Goal: Task Accomplishment & Management: Use online tool/utility

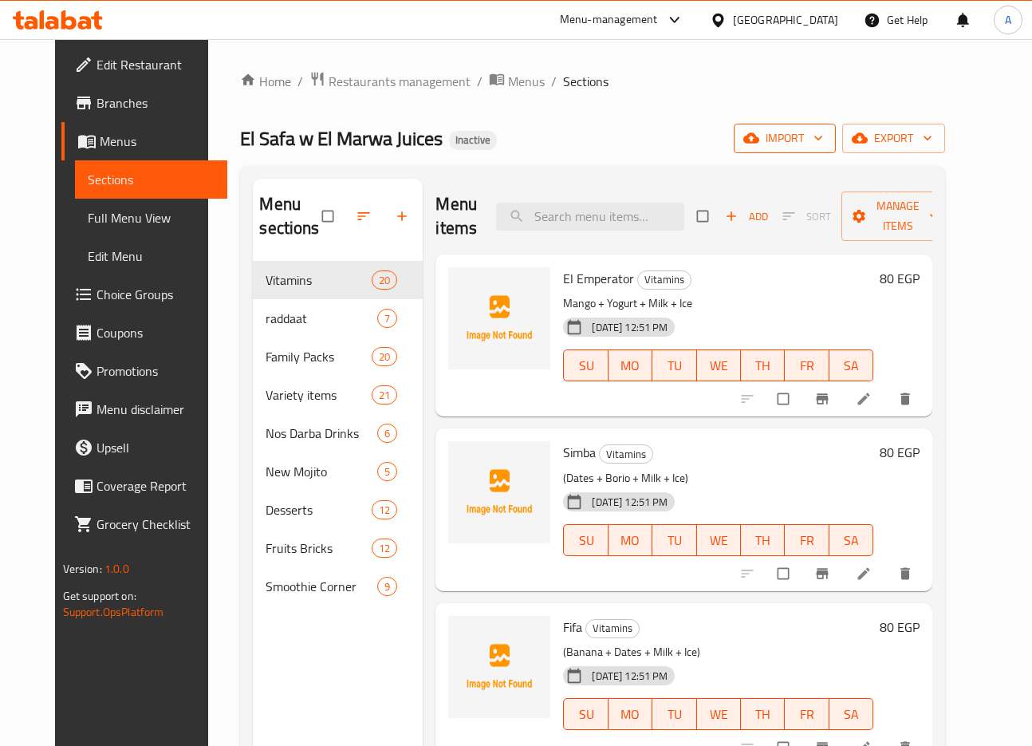
click at [823, 139] on span "import" at bounding box center [784, 138] width 77 height 20
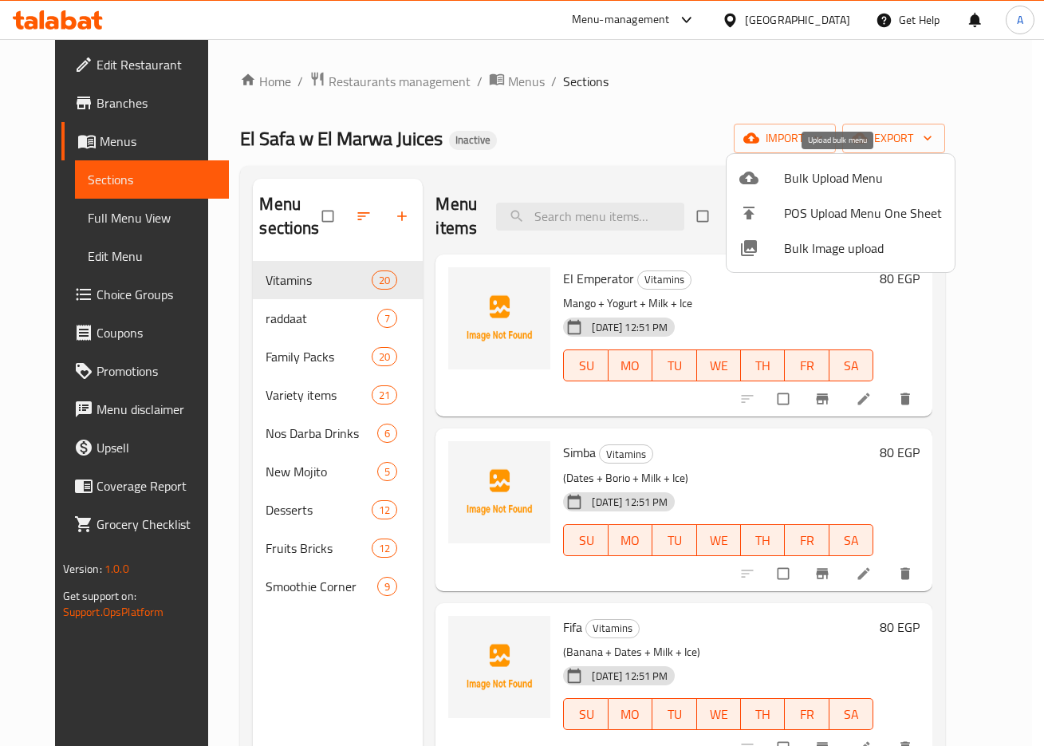
click at [845, 175] on span "Bulk Upload Menu" at bounding box center [863, 177] width 158 height 19
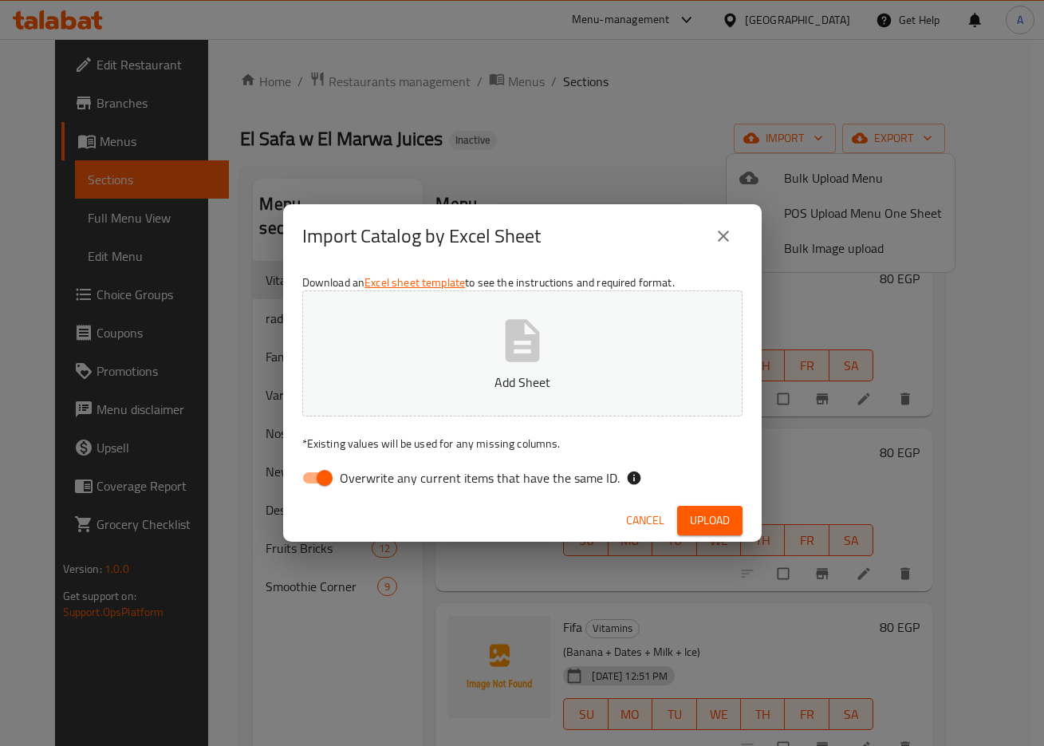
click at [371, 478] on span "Overwrite any current items that have the same ID." at bounding box center [480, 477] width 280 height 19
click at [370, 478] on input "Overwrite any current items that have the same ID." at bounding box center [324, 478] width 91 height 30
checkbox input "false"
click at [715, 528] on span "Upload" at bounding box center [710, 520] width 40 height 20
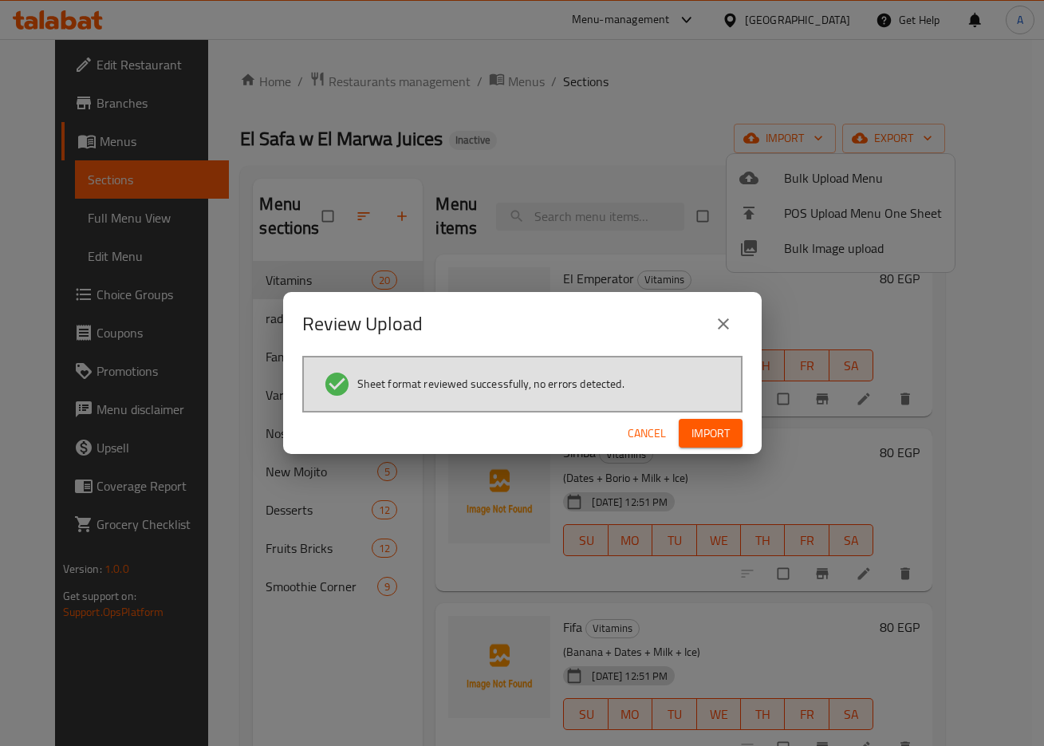
click at [717, 419] on button "Import" at bounding box center [711, 434] width 64 height 30
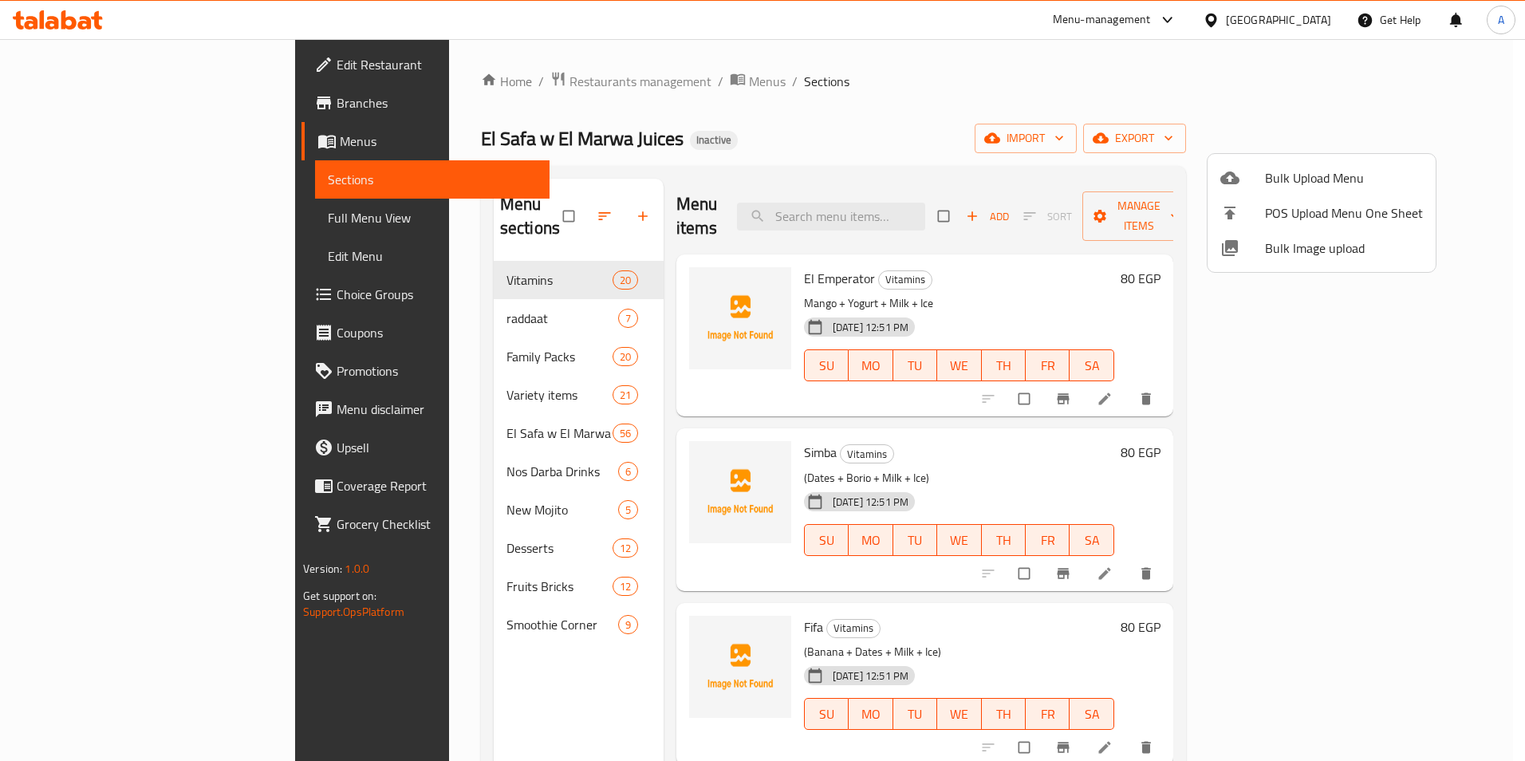
click at [84, 222] on div at bounding box center [762, 380] width 1525 height 761
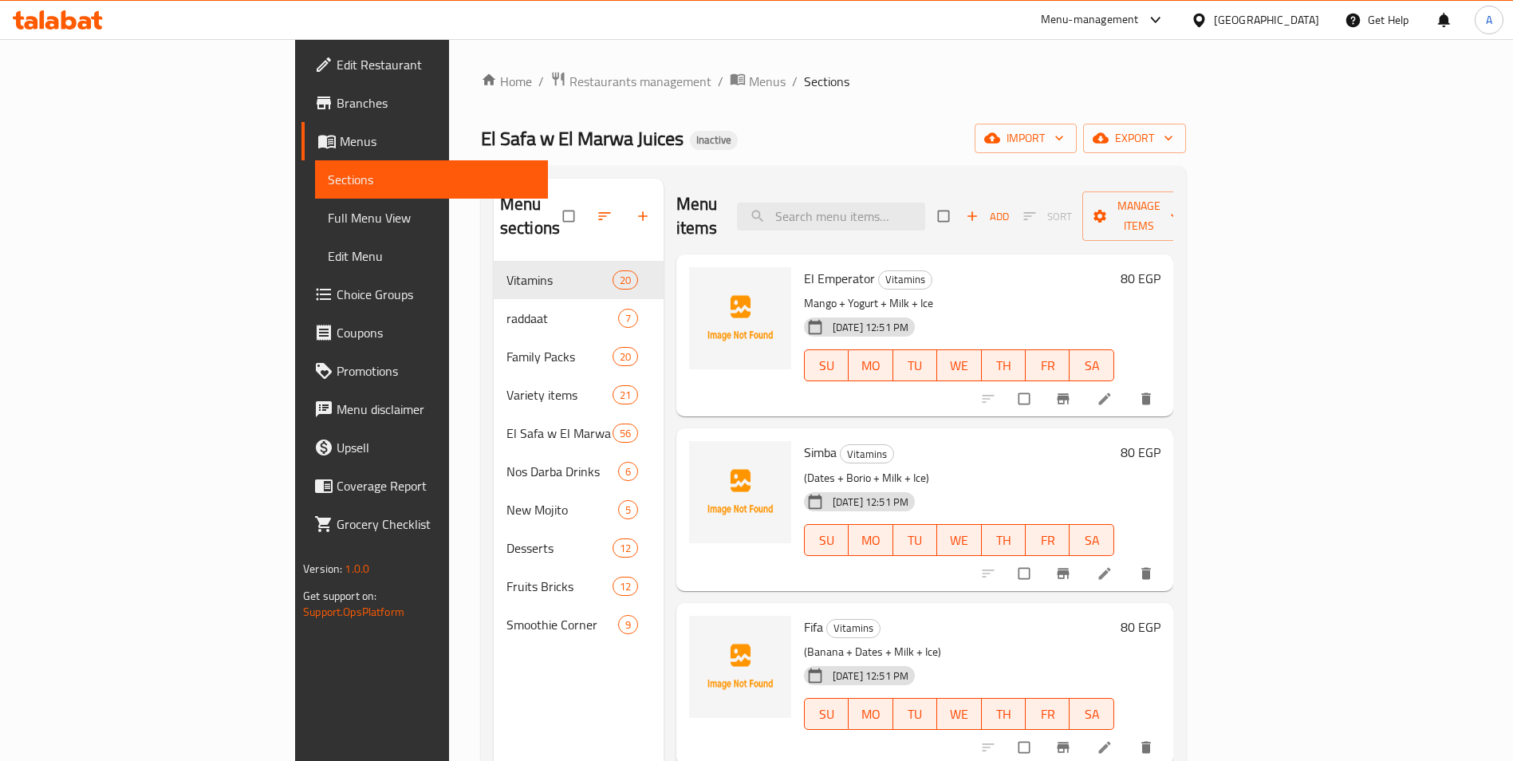
drag, startPoint x: 84, startPoint y: 222, endPoint x: 36, endPoint y: 246, distance: 53.5
click at [328, 222] on span "Full Menu View" at bounding box center [431, 217] width 207 height 19
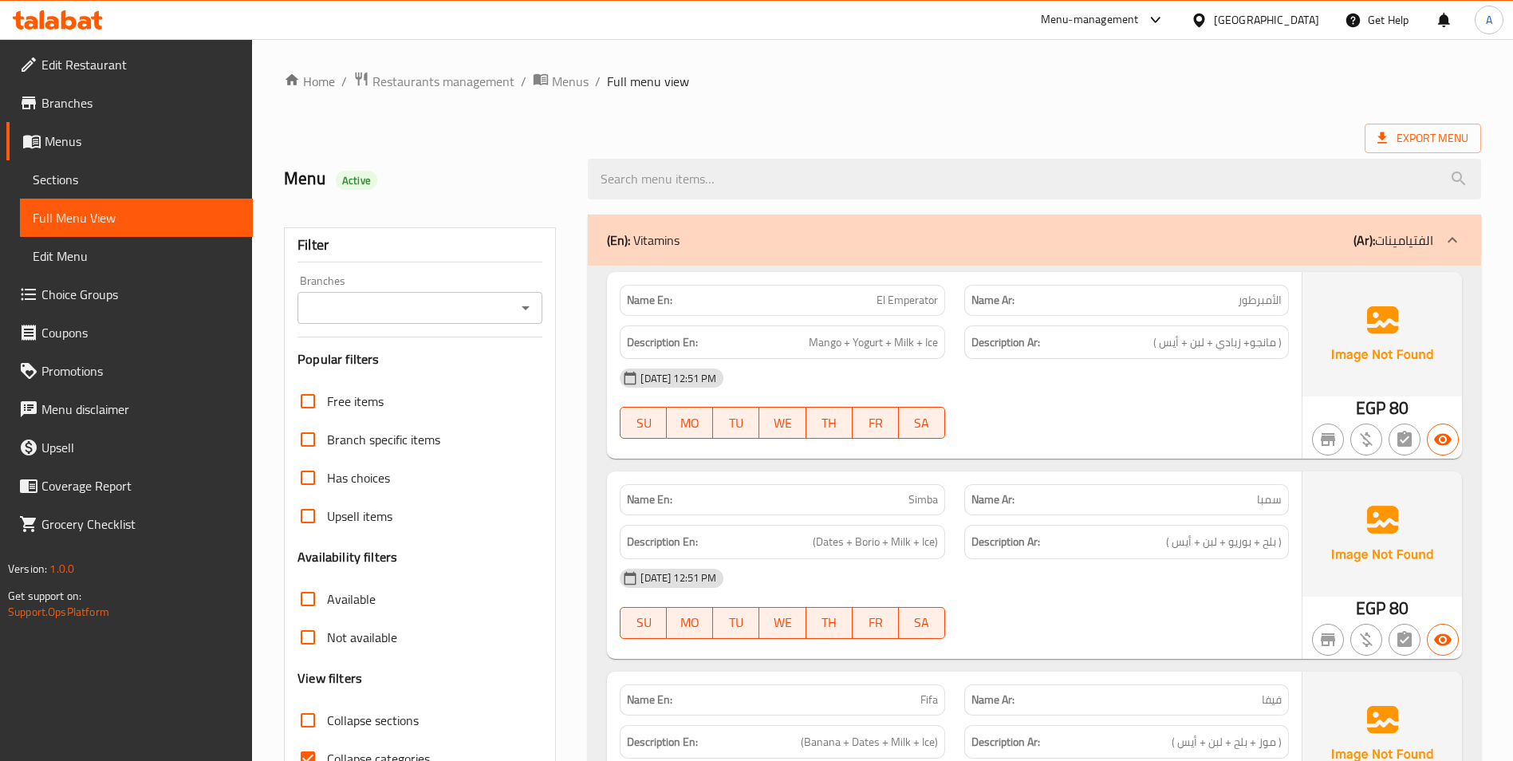
scroll to position [319, 0]
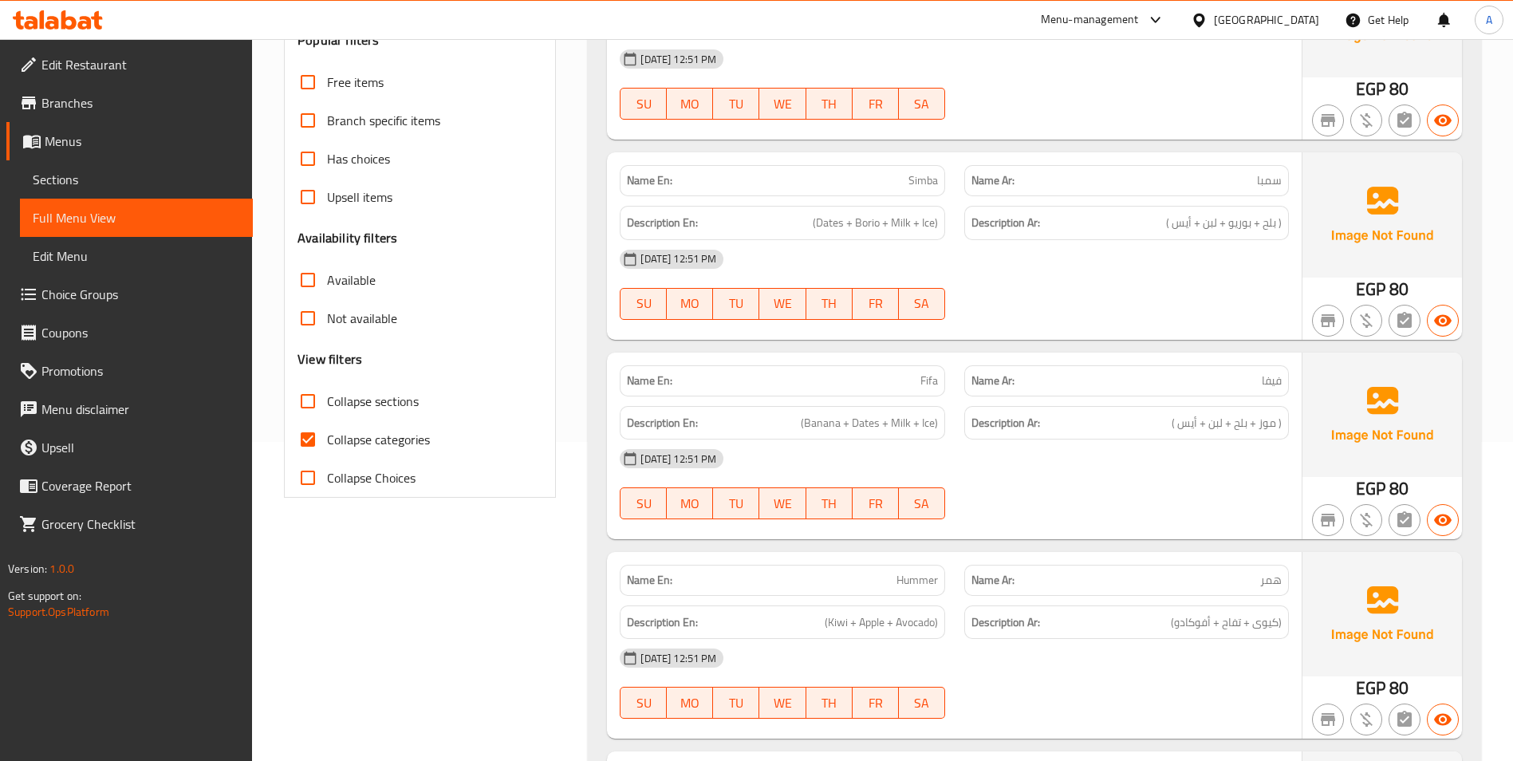
click at [370, 434] on span "Collapse categories" at bounding box center [378, 439] width 103 height 19
click at [327, 434] on input "Collapse categories" at bounding box center [308, 439] width 38 height 38
checkbox input "false"
click at [372, 411] on span "Collapse sections" at bounding box center [373, 401] width 92 height 19
click at [327, 412] on input "Collapse sections" at bounding box center [308, 401] width 38 height 38
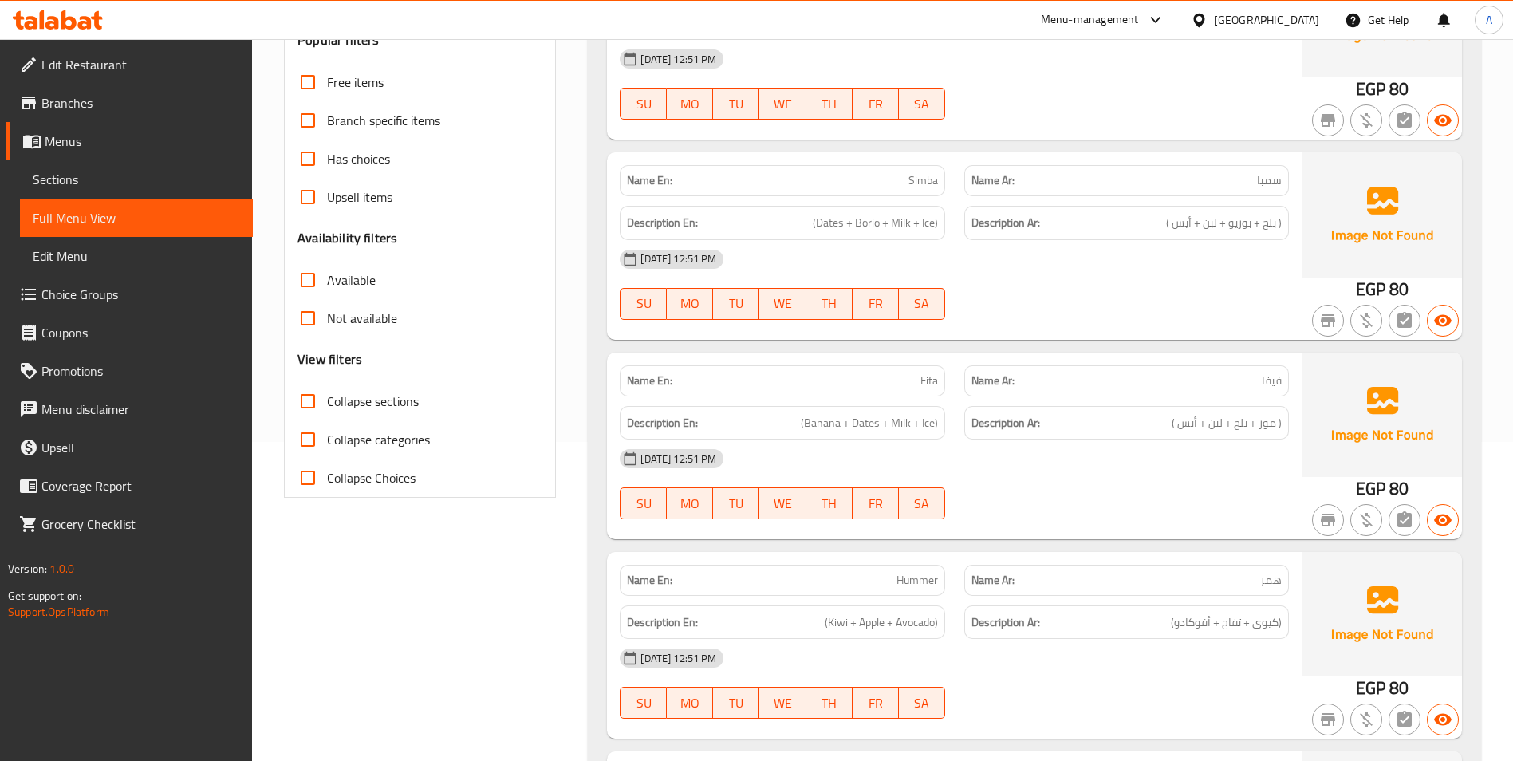
checkbox input "true"
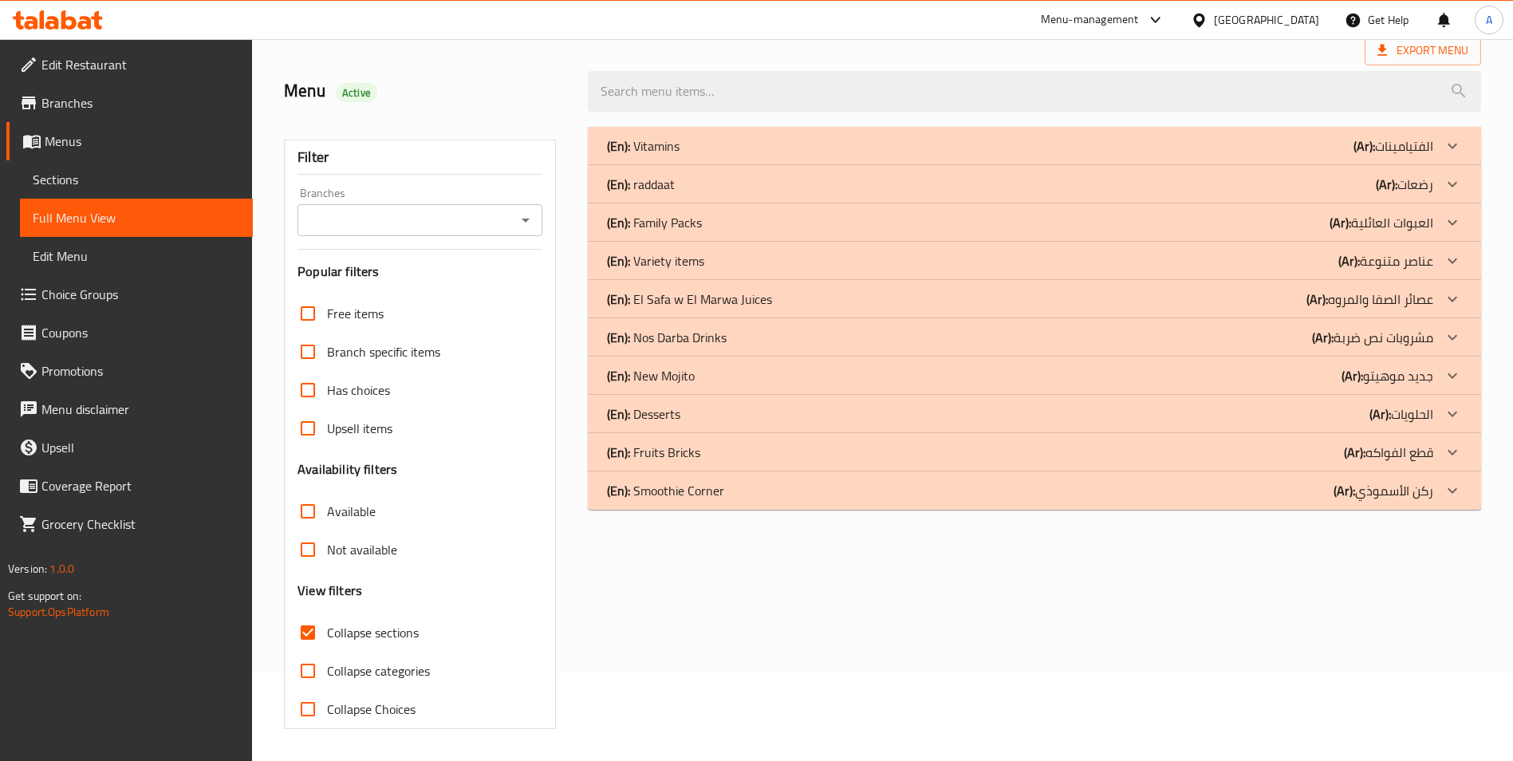
scroll to position [88, 0]
click at [1043, 303] on div at bounding box center [1452, 299] width 38 height 38
